Goal: Task Accomplishment & Management: Manage account settings

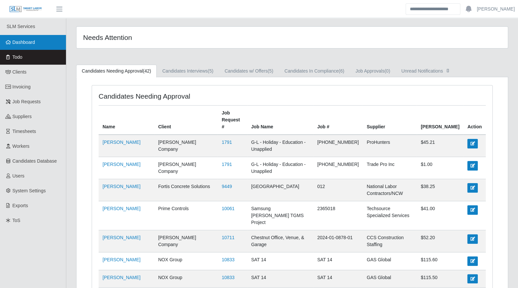
click at [41, 47] on link "Dashboard" at bounding box center [33, 42] width 66 height 15
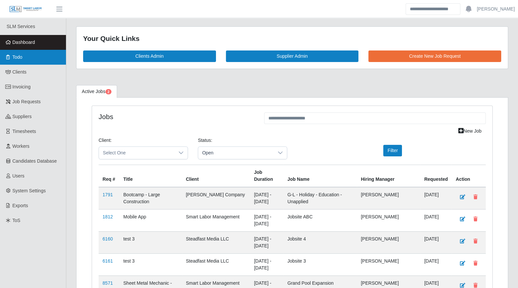
click at [28, 60] on link "Todo" at bounding box center [33, 57] width 66 height 15
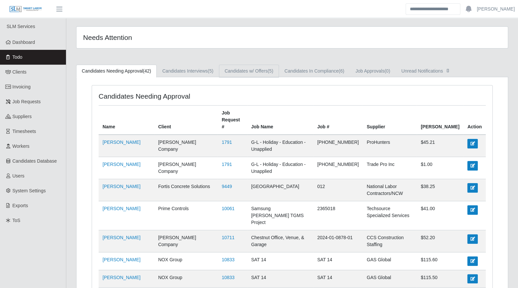
click at [250, 75] on link "Candidates w/ Offers (5)" at bounding box center [249, 71] width 60 height 13
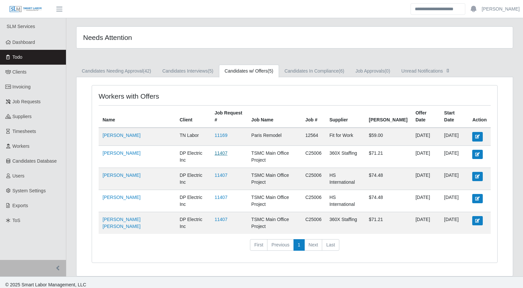
click at [214, 150] on link "11407" at bounding box center [220, 152] width 13 height 5
click at [333, 72] on link "Candidates In Compliance (6)" at bounding box center [314, 71] width 71 height 13
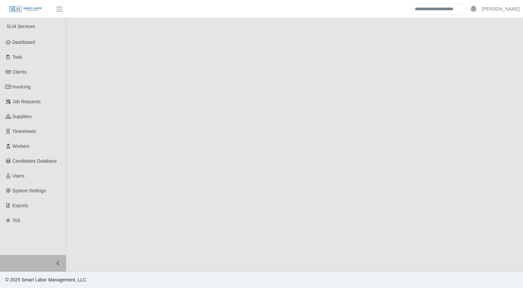
select select "****"
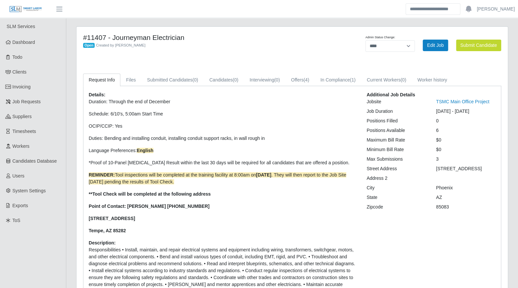
scroll to position [1, 0]
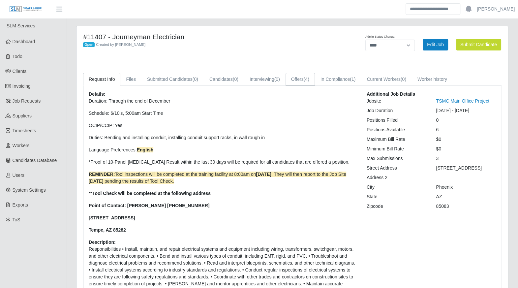
click at [302, 82] on link "Offers (4)" at bounding box center [299, 79] width 29 height 13
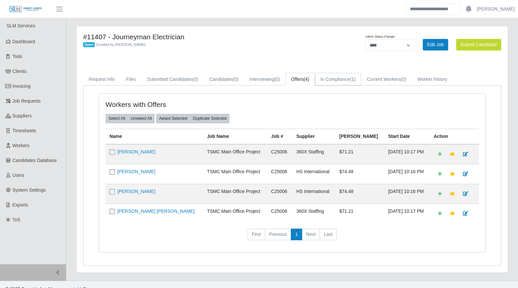
click at [326, 82] on link "In Compliance (1)" at bounding box center [338, 79] width 46 height 13
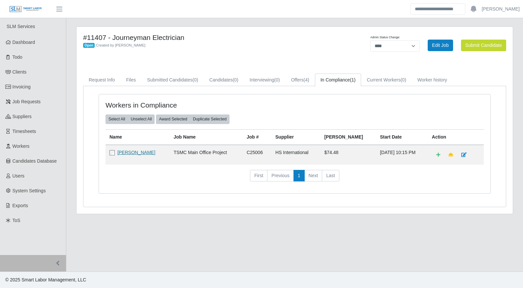
click at [140, 150] on link "Juan M Garcia" at bounding box center [136, 152] width 38 height 5
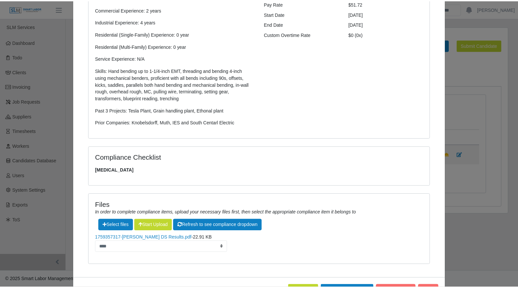
scroll to position [141, 0]
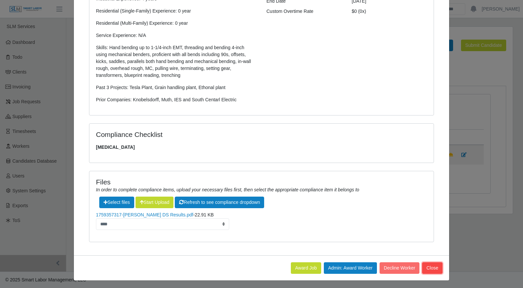
click at [435, 267] on button "Close" at bounding box center [432, 268] width 20 height 12
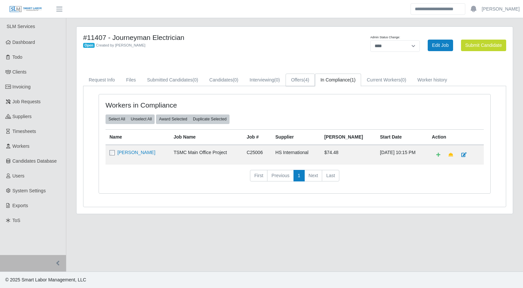
click at [306, 82] on span "(4)" at bounding box center [306, 79] width 6 height 5
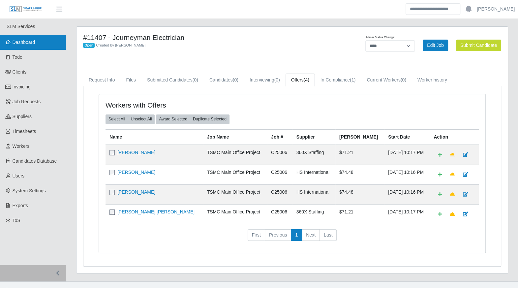
click at [5, 45] on link "Dashboard" at bounding box center [33, 42] width 66 height 15
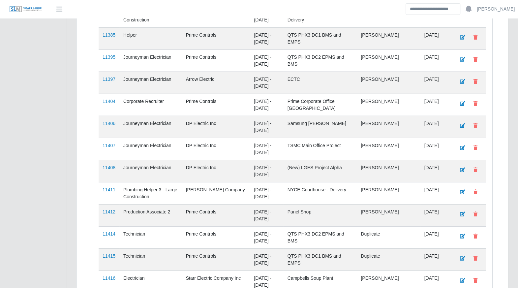
scroll to position [1042, 0]
click at [108, 143] on link "11407" at bounding box center [108, 145] width 13 height 5
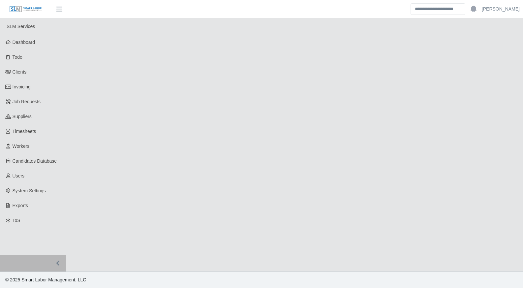
select select "****"
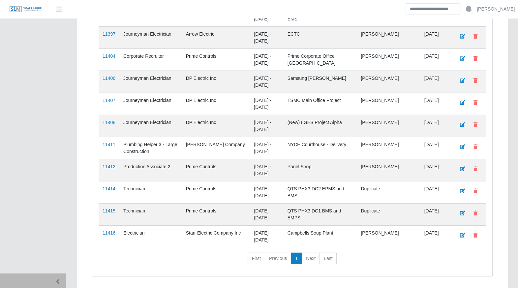
scroll to position [1091, 0]
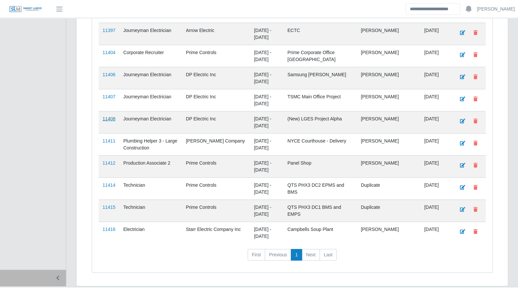
click at [113, 116] on link "11408" at bounding box center [108, 118] width 13 height 5
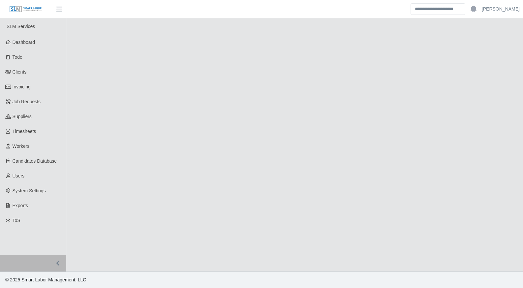
select select "****"
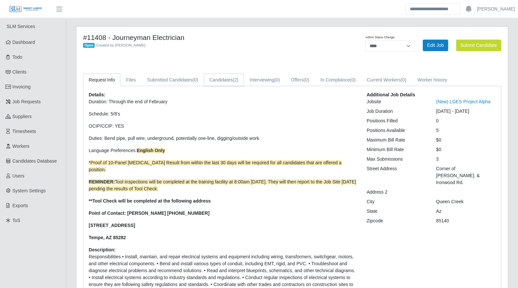
click at [205, 79] on link "Candidates (2)" at bounding box center [224, 79] width 40 height 13
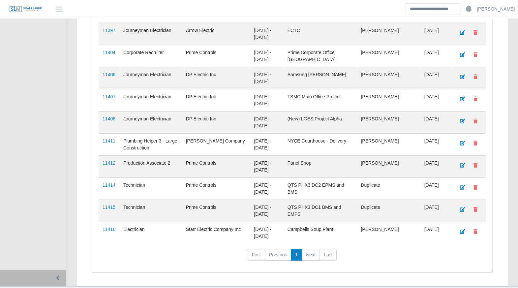
scroll to position [1036, 0]
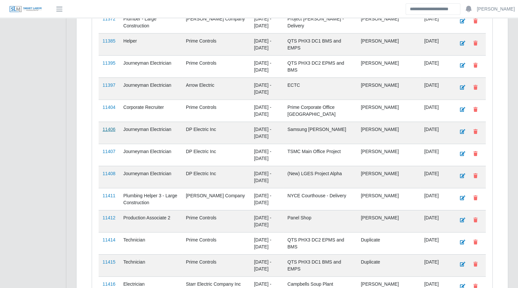
click at [113, 127] on link "11406" at bounding box center [108, 129] width 13 height 5
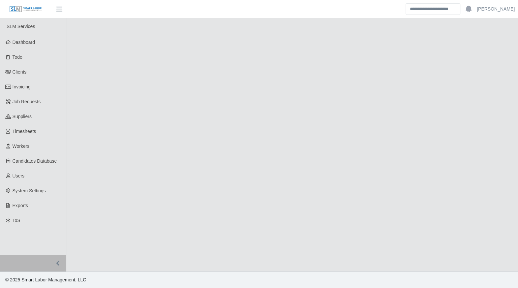
select select "****"
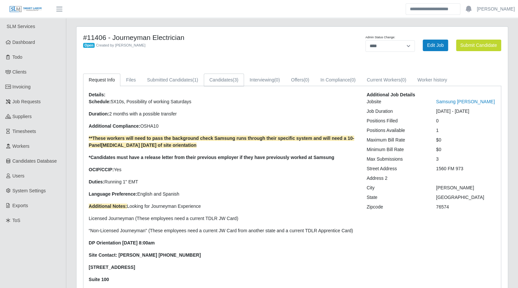
click at [217, 79] on link "Candidates (3)" at bounding box center [224, 79] width 40 height 13
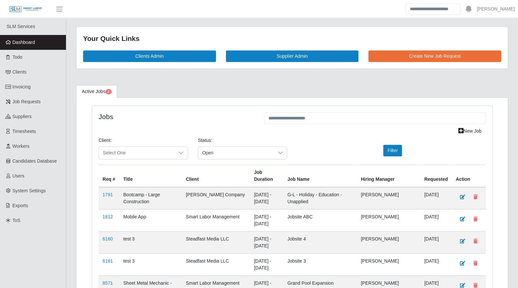
click at [196, 50] on div "Your Quick Links Clients Admin Supplier Admin Create New Job Request" at bounding box center [291, 48] width 431 height 42
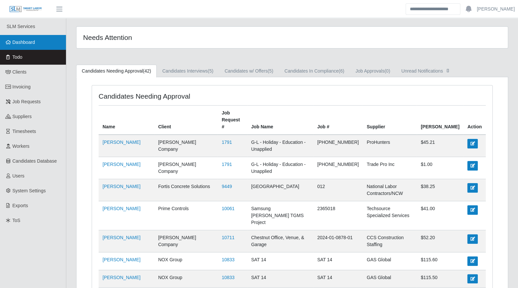
click at [36, 43] on link "Dashboard" at bounding box center [33, 42] width 66 height 15
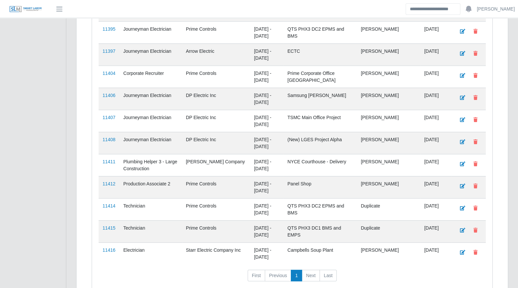
scroll to position [1091, 0]
